Goal: Task Accomplishment & Management: Manage account settings

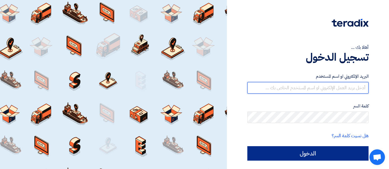
type input "[EMAIL_ADDRESS][DOMAIN_NAME]"
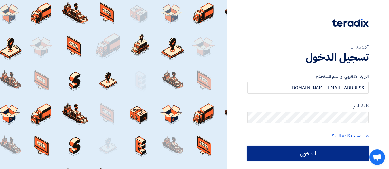
click at [322, 153] on input "الدخول" at bounding box center [307, 153] width 121 height 14
click at [322, 152] on input "الدخول" at bounding box center [307, 153] width 121 height 14
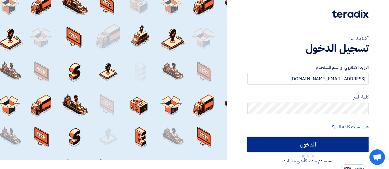
scroll to position [14, 0]
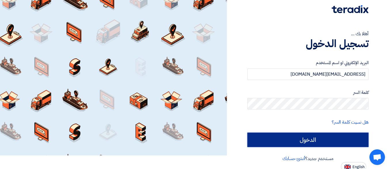
click at [279, 143] on input "الدخول" at bounding box center [307, 139] width 121 height 14
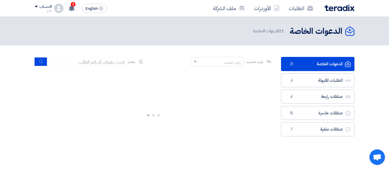
click at [319, 63] on link "الدعوات الخاصة الدعوات الخاصة 21" at bounding box center [317, 64] width 73 height 14
drag, startPoint x: 243, startPoint y: 86, endPoint x: 239, endPoint y: 79, distance: 7.5
click at [243, 85] on div at bounding box center [154, 114] width 238 height 86
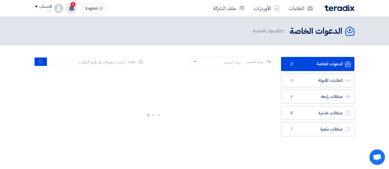
click at [74, 3] on span "2" at bounding box center [73, 4] width 5 height 5
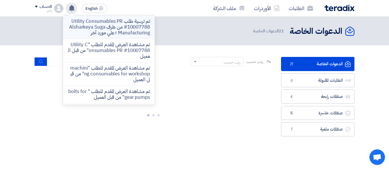
click at [133, 24] on p "تم ترسية طلب Utility Consumables PR #10007788 من طرف Alsharkeya Sugar Manufactu…" at bounding box center [109, 26] width 82 height 17
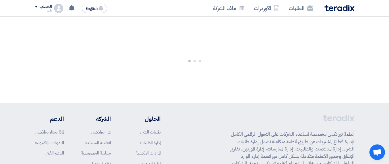
click at [327, 71] on div at bounding box center [194, 60] width 389 height 86
click at [38, 6] on div "الحساب" at bounding box center [43, 6] width 17 height 5
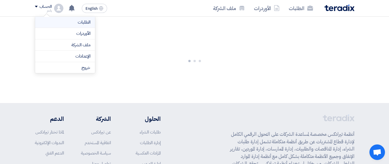
click at [71, 20] on link "الطلبات" at bounding box center [65, 22] width 51 height 7
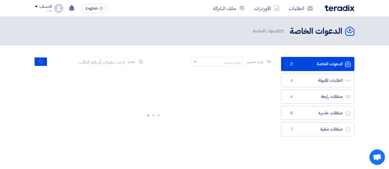
click at [299, 63] on link "الدعوات الخاصة الدعوات الخاصة 21" at bounding box center [317, 64] width 73 height 14
click at [305, 63] on link "الدعوات الخاصة الدعوات الخاصة 21" at bounding box center [317, 64] width 73 height 14
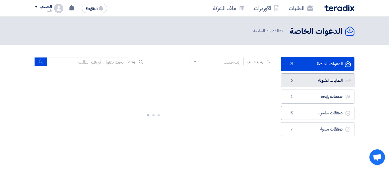
click at [303, 77] on link "الطلبات المقبولة الطلبات المقبولة 6" at bounding box center [317, 80] width 73 height 14
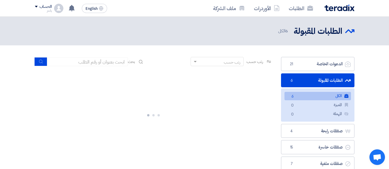
click at [309, 81] on link "الطلبات المقبولة الطلبات المقبولة 6" at bounding box center [317, 80] width 73 height 14
click at [349, 80] on icon "الطلبات المقبولة" at bounding box center [348, 80] width 6 height 6
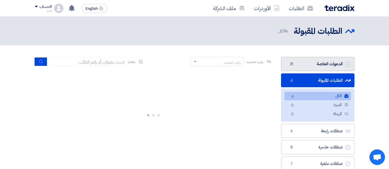
click at [308, 60] on link "الدعوات الخاصة الدعوات الخاصة 21" at bounding box center [317, 64] width 73 height 14
